Goal: Information Seeking & Learning: Learn about a topic

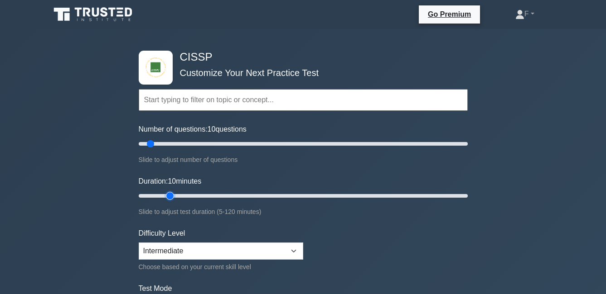
type input "15"
click at [173, 197] on input "Duration: 10 minutes" at bounding box center [303, 196] width 329 height 11
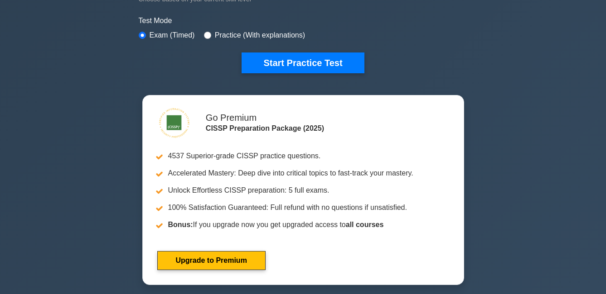
scroll to position [256, 0]
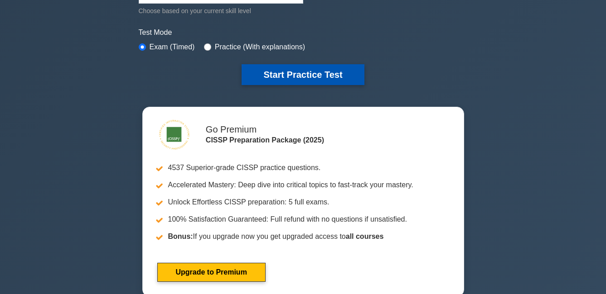
click at [343, 68] on button "Start Practice Test" at bounding box center [302, 74] width 122 height 21
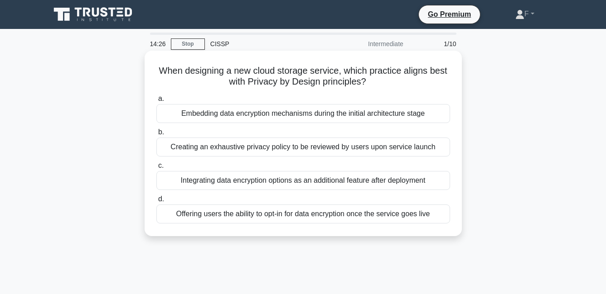
click at [323, 114] on div "Embedding data encryption mechanisms during the initial architecture stage" at bounding box center [302, 113] width 293 height 19
click at [156, 102] on input "a. Embedding data encryption mechanisms during the initial architecture stage" at bounding box center [156, 99] width 0 height 6
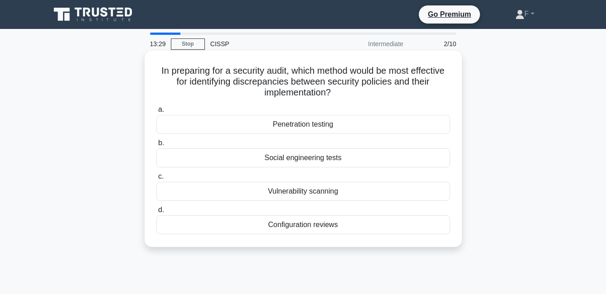
click at [306, 127] on div "Penetration testing" at bounding box center [302, 124] width 293 height 19
click at [156, 113] on input "a. Penetration testing" at bounding box center [156, 110] width 0 height 6
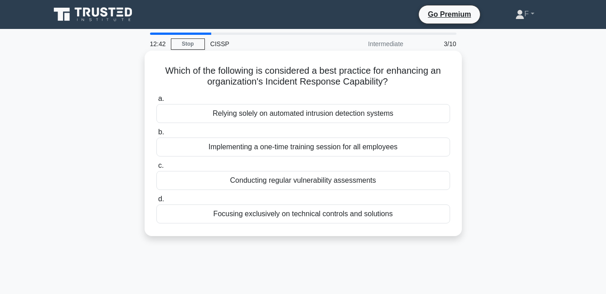
click at [298, 178] on div "Conducting regular vulnerability assessments" at bounding box center [302, 180] width 293 height 19
click at [156, 169] on input "c. Conducting regular vulnerability assessments" at bounding box center [156, 166] width 0 height 6
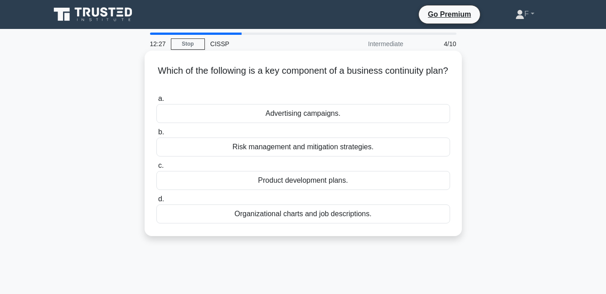
click at [317, 145] on div "Risk management and mitigation strategies." at bounding box center [302, 147] width 293 height 19
click at [156, 135] on input "b. Risk management and mitigation strategies." at bounding box center [156, 133] width 0 height 6
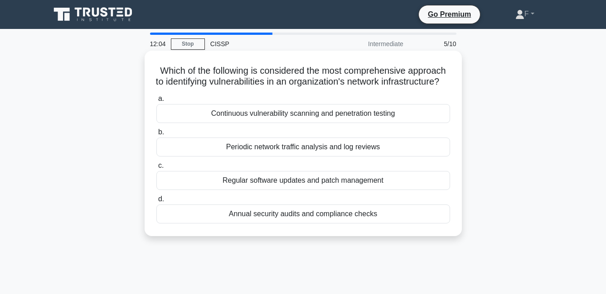
click at [307, 123] on div "Continuous vulnerability scanning and penetration testing" at bounding box center [302, 113] width 293 height 19
click at [156, 102] on input "a. Continuous vulnerability scanning and penetration testing" at bounding box center [156, 99] width 0 height 6
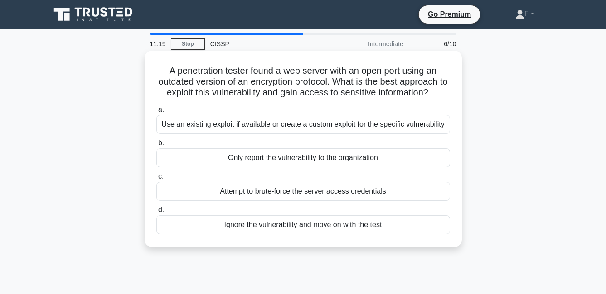
click at [403, 127] on div "Use an existing exploit if available or create a custom exploit for the specifi…" at bounding box center [302, 124] width 293 height 19
click at [156, 113] on input "a. Use an existing exploit if available or create a custom exploit for the spec…" at bounding box center [156, 110] width 0 height 6
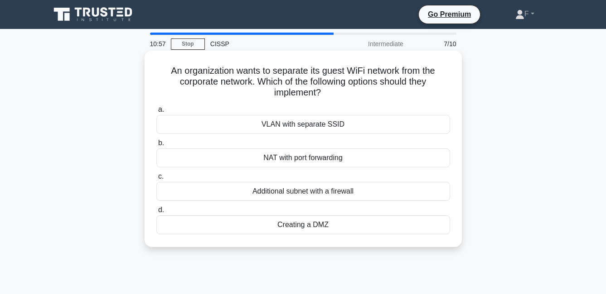
click at [389, 129] on div "VLAN with separate SSID" at bounding box center [302, 124] width 293 height 19
click at [156, 113] on input "a. VLAN with separate SSID" at bounding box center [156, 110] width 0 height 6
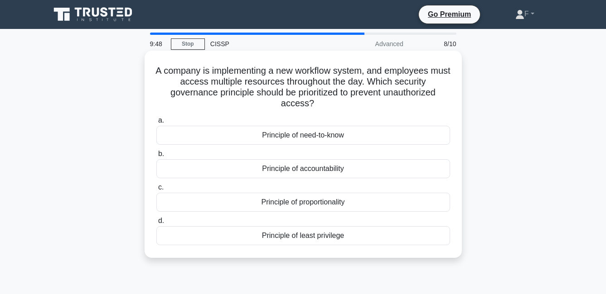
click at [318, 237] on div "Principle of least privilege" at bounding box center [302, 235] width 293 height 19
click at [156, 224] on input "d. Principle of least privilege" at bounding box center [156, 221] width 0 height 6
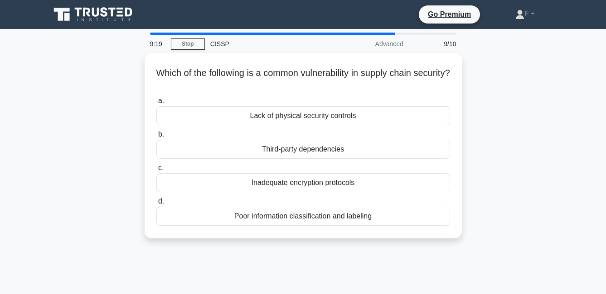
click at [564, 104] on main "9:19 Stop CISSP Advanced 9/10 Which of the following is a common vulnerability …" at bounding box center [303, 259] width 606 height 460
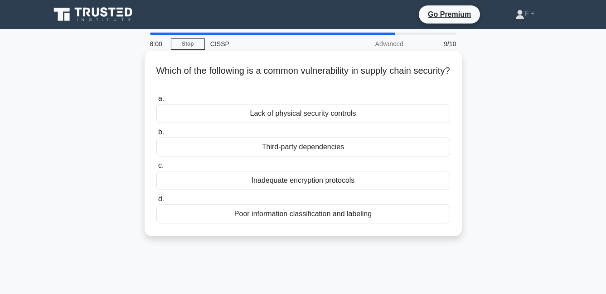
click at [387, 212] on div "Poor information classification and labeling" at bounding box center [302, 214] width 293 height 19
click at [156, 202] on input "d. Poor information classification and labeling" at bounding box center [156, 200] width 0 height 6
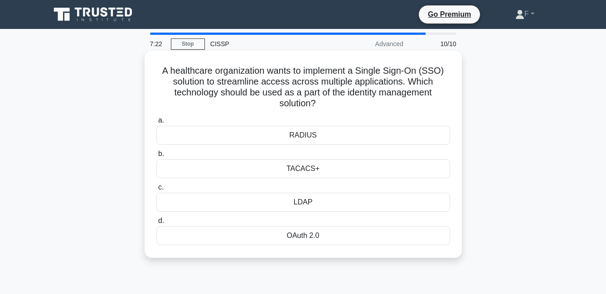
click at [351, 234] on div "OAuth 2.0" at bounding box center [302, 235] width 293 height 19
click at [156, 224] on input "d. OAuth 2.0" at bounding box center [156, 221] width 0 height 6
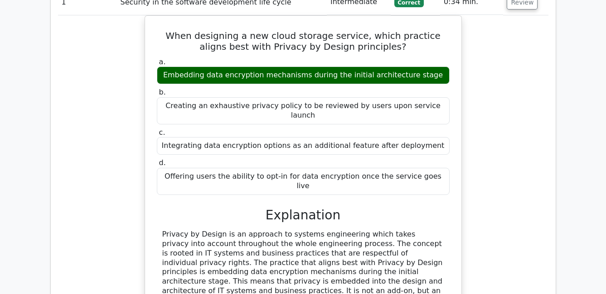
scroll to position [806, 0]
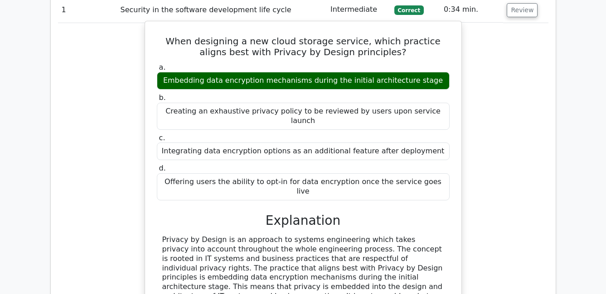
drag, startPoint x: 157, startPoint y: 18, endPoint x: 438, endPoint y: 152, distance: 311.6
click at [438, 152] on div "When designing a new cloud storage service, which practice aligns best with Pri…" at bounding box center [303, 241] width 309 height 433
copy div "When designing a new cloud storage service, which practice aligns best with Pri…"
click at [438, 173] on div "Offering users the ability to opt-in for data encryption once the service goes …" at bounding box center [303, 186] width 293 height 27
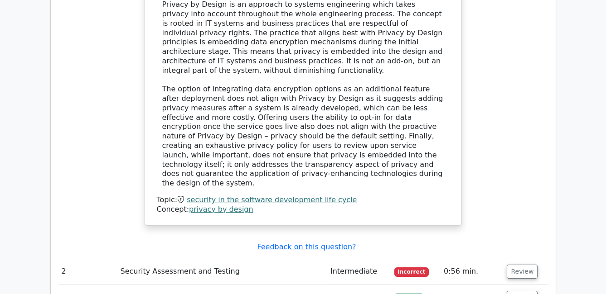
scroll to position [1059, 0]
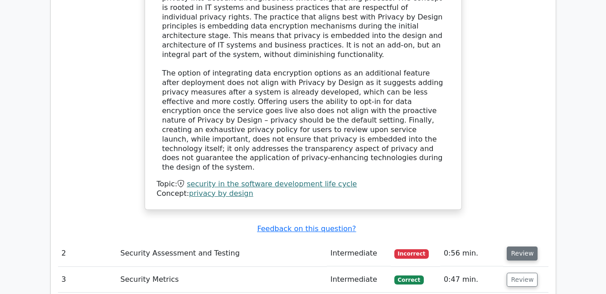
click at [523, 247] on button "Review" at bounding box center [521, 254] width 31 height 14
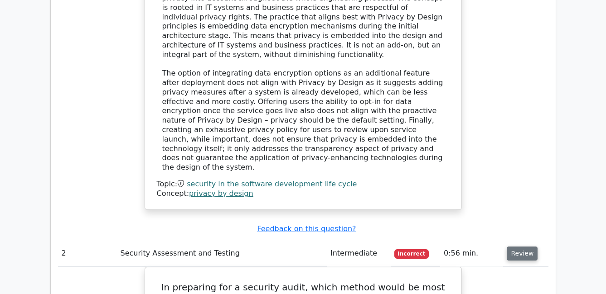
click at [523, 247] on button "Review" at bounding box center [521, 254] width 31 height 14
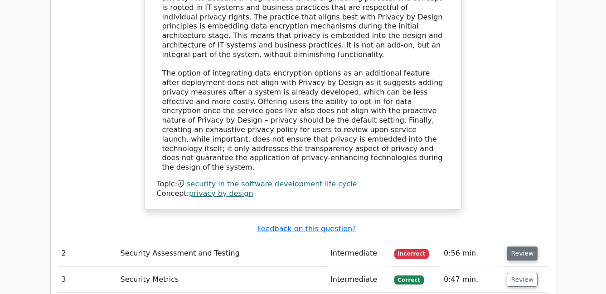
click at [523, 247] on button "Review" at bounding box center [521, 254] width 31 height 14
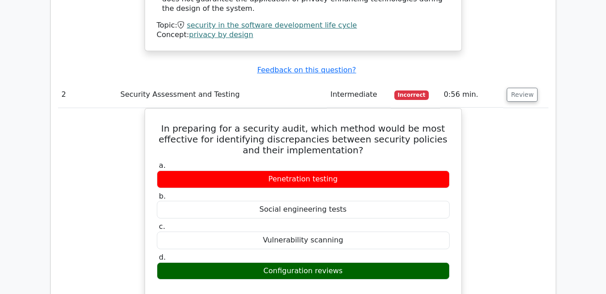
scroll to position [1244, 0]
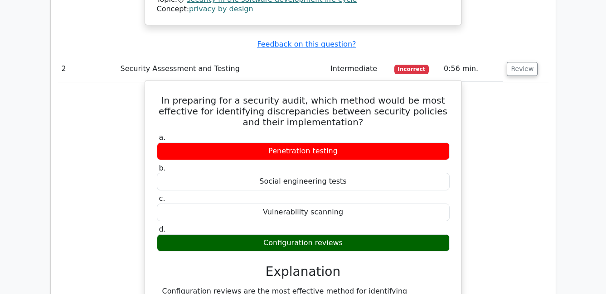
drag, startPoint x: 172, startPoint y: 42, endPoint x: 364, endPoint y: 183, distance: 238.2
copy div "In preparing for a security audit, which method would be most effective for ide…"
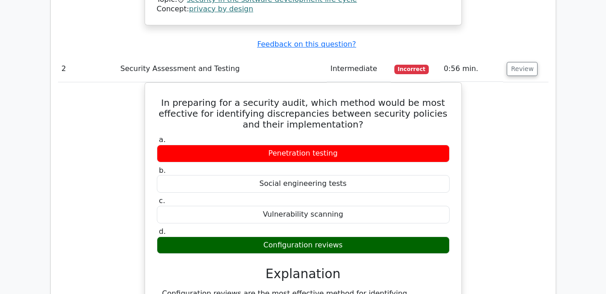
copy div "In preparing for a security audit, which method would be most effective for ide…"
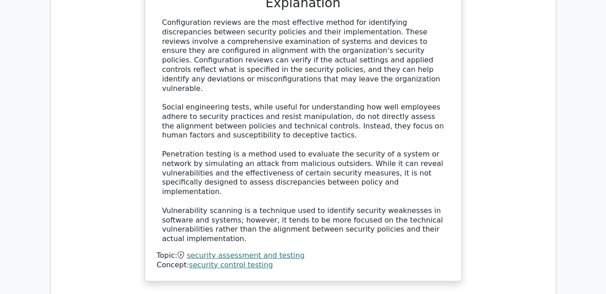
scroll to position [1516, 0]
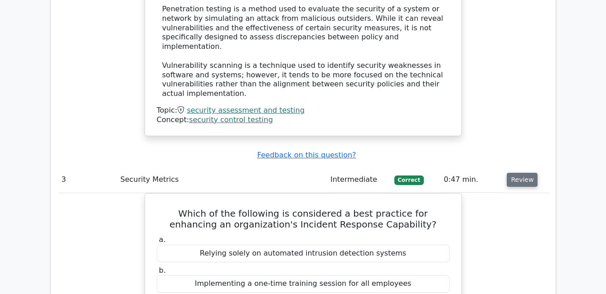
scroll to position [1733, 0]
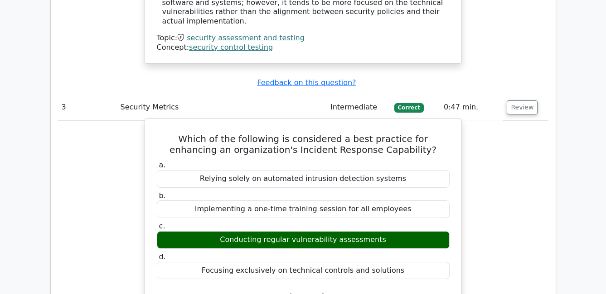
drag, startPoint x: 161, startPoint y: 52, endPoint x: 393, endPoint y: 184, distance: 267.2
copy div "Which of the following is considered a best practice for enhancing an organizat…"
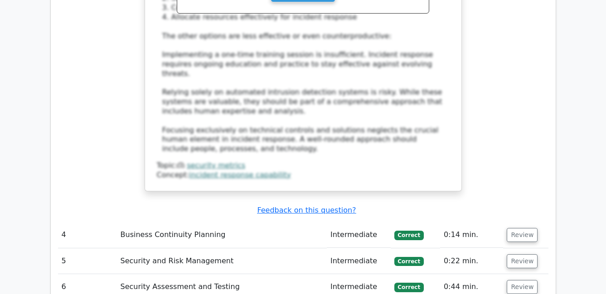
scroll to position [2134, 0]
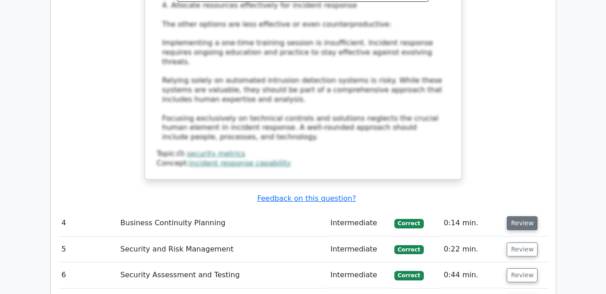
click at [518, 216] on button "Review" at bounding box center [521, 223] width 31 height 14
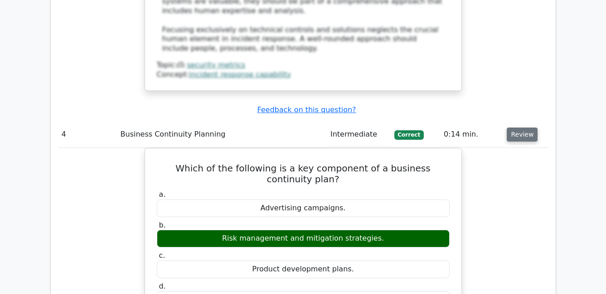
scroll to position [2207, 0]
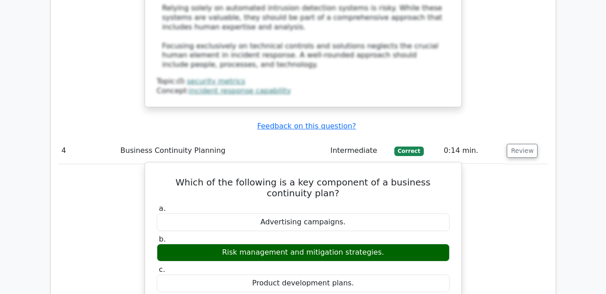
drag, startPoint x: 165, startPoint y: 77, endPoint x: 385, endPoint y: 210, distance: 256.8
copy div "Which of the following is a key component of a business continuity plan? a. Adv…"
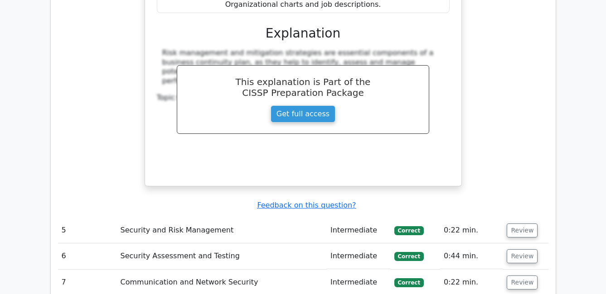
scroll to position [2533, 0]
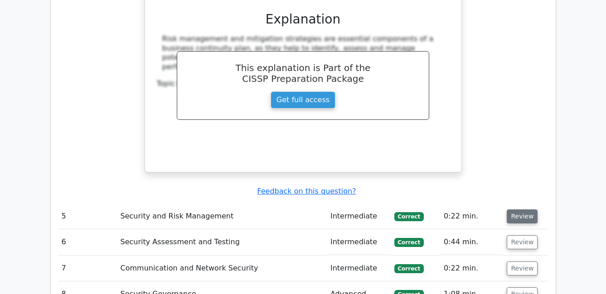
click at [524, 210] on button "Review" at bounding box center [521, 217] width 31 height 14
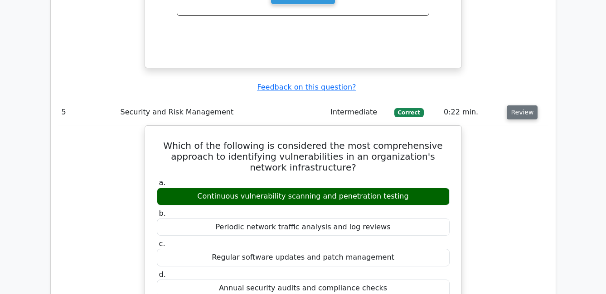
scroll to position [2660, 0]
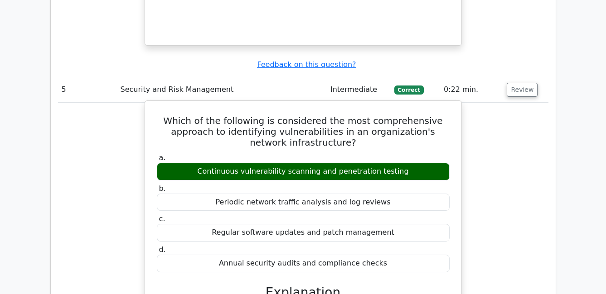
drag, startPoint x: 177, startPoint y: 14, endPoint x: 421, endPoint y: 160, distance: 284.4
copy div "Which of the following is considered the most comprehensive approach to identif…"
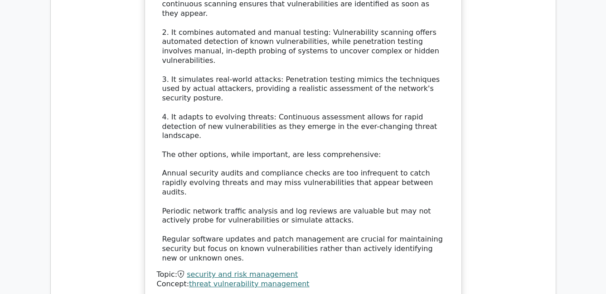
scroll to position [3038, 0]
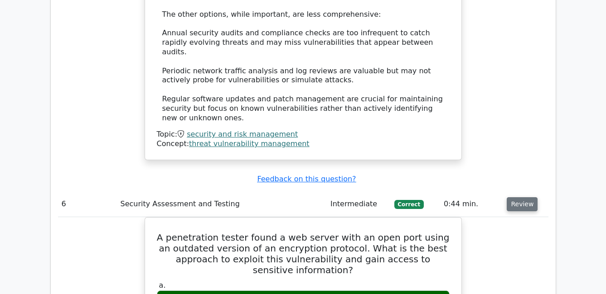
scroll to position [3183, 0]
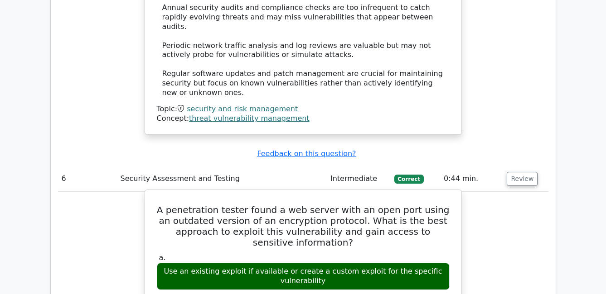
drag, startPoint x: 164, startPoint y: 56, endPoint x: 388, endPoint y: 209, distance: 271.7
copy div "A penetration tester found a web server with an open port using an outdated ver…"
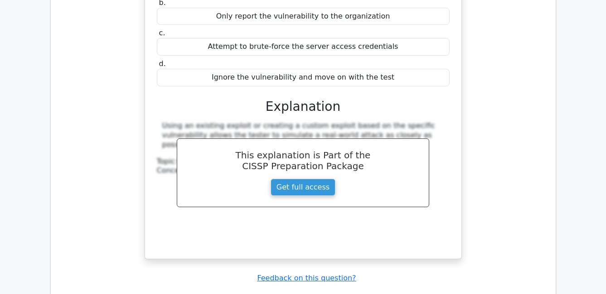
scroll to position [3491, 0]
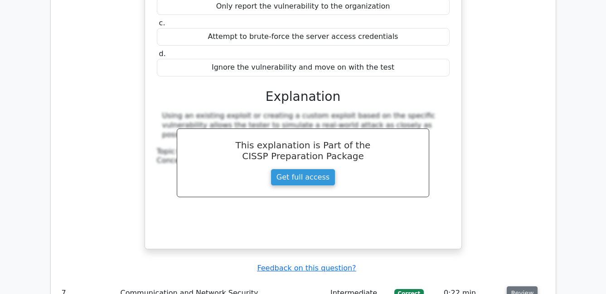
click at [521, 287] on button "Review" at bounding box center [521, 294] width 31 height 14
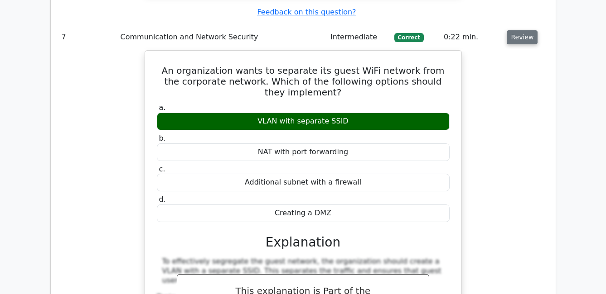
scroll to position [3781, 0]
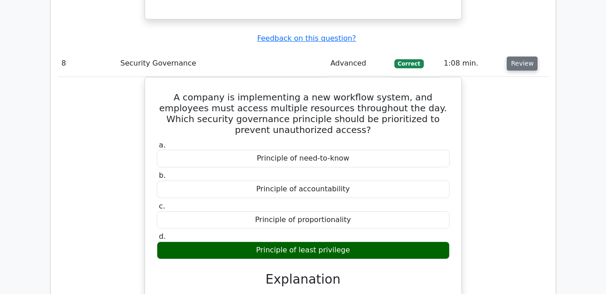
scroll to position [4161, 0]
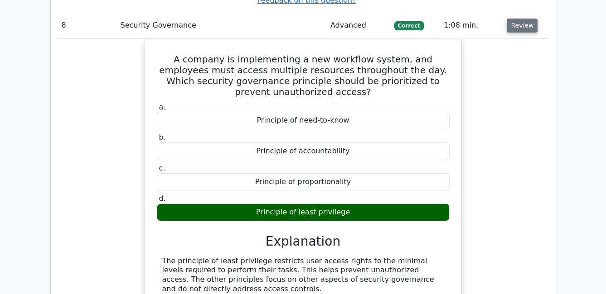
drag, startPoint x: 523, startPoint y: 204, endPoint x: 511, endPoint y: 211, distance: 13.8
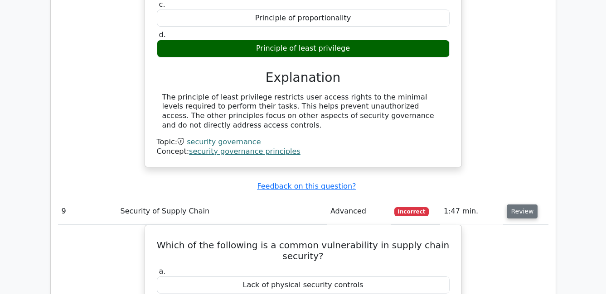
scroll to position [4324, 0]
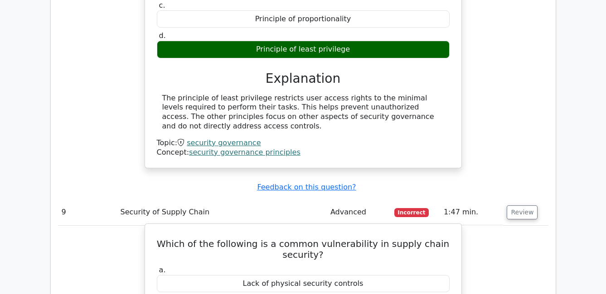
drag, startPoint x: 170, startPoint y: 78, endPoint x: 389, endPoint y: 218, distance: 259.8
copy div "Which of the following is a common vulnerability in supply chain security? a. L…"
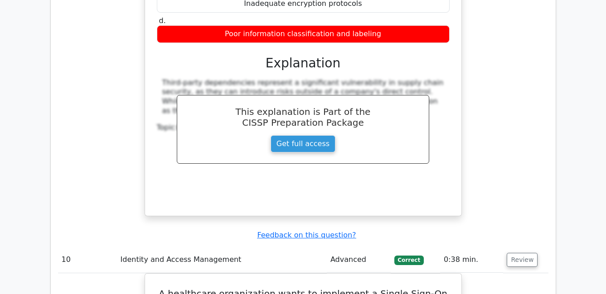
scroll to position [4668, 0]
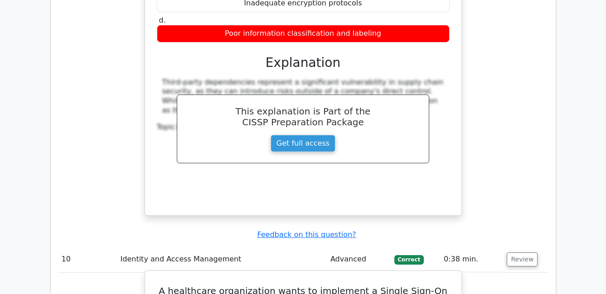
drag, startPoint x: 159, startPoint y: 126, endPoint x: 382, endPoint y: 280, distance: 271.9
copy div "A healthcare organization wants to implement a Single Sign-On (SSO) solution to…"
